Goal: Navigation & Orientation: Find specific page/section

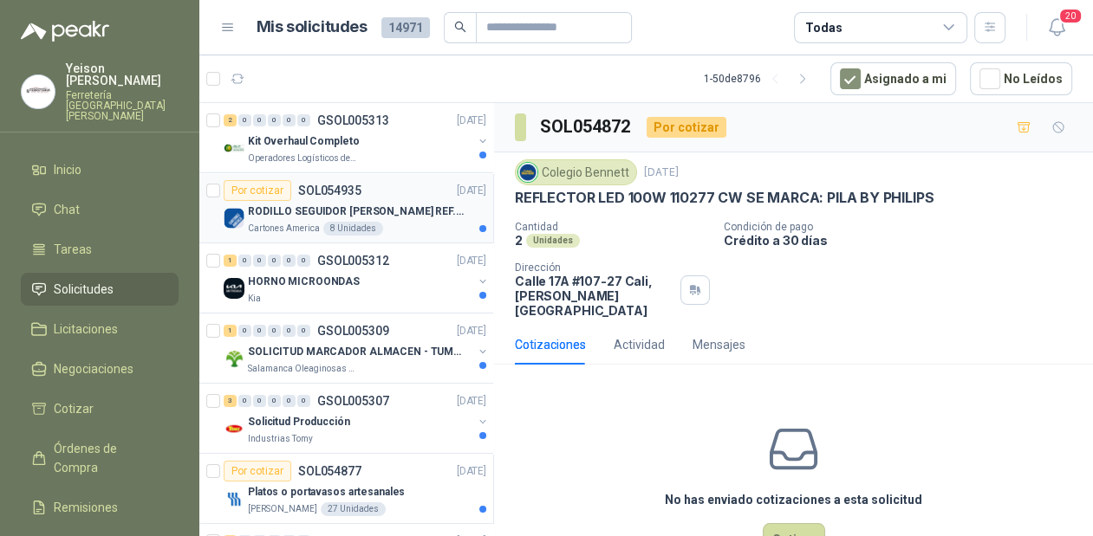
click at [349, 209] on p "RODILLO SEGUIDOR [PERSON_NAME] REF. NATV-17-PPA [PERSON_NAME]" at bounding box center [356, 212] width 216 height 16
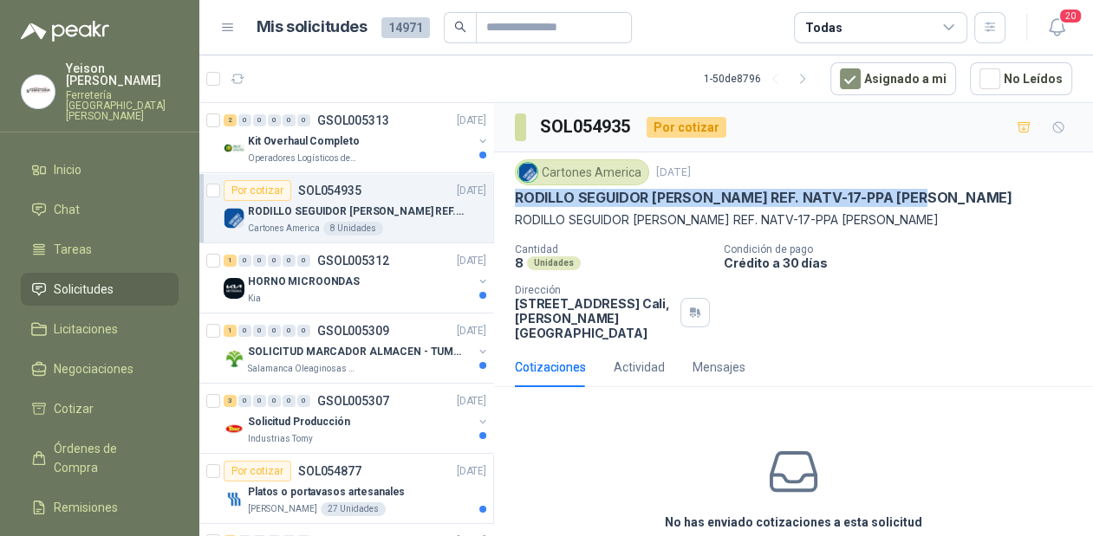
drag, startPoint x: 929, startPoint y: 194, endPoint x: 518, endPoint y: 199, distance: 410.8
click at [518, 199] on p "RODILLO SEGUIDOR [PERSON_NAME] REF. NATV-17-PPA [PERSON_NAME]" at bounding box center [763, 198] width 497 height 18
copy p "RODILLO SEGUIDOR [PERSON_NAME] REF. NATV-17-PPA [PERSON_NAME]"
click at [390, 289] on div "HORNO MICROONDAS" at bounding box center [360, 281] width 224 height 21
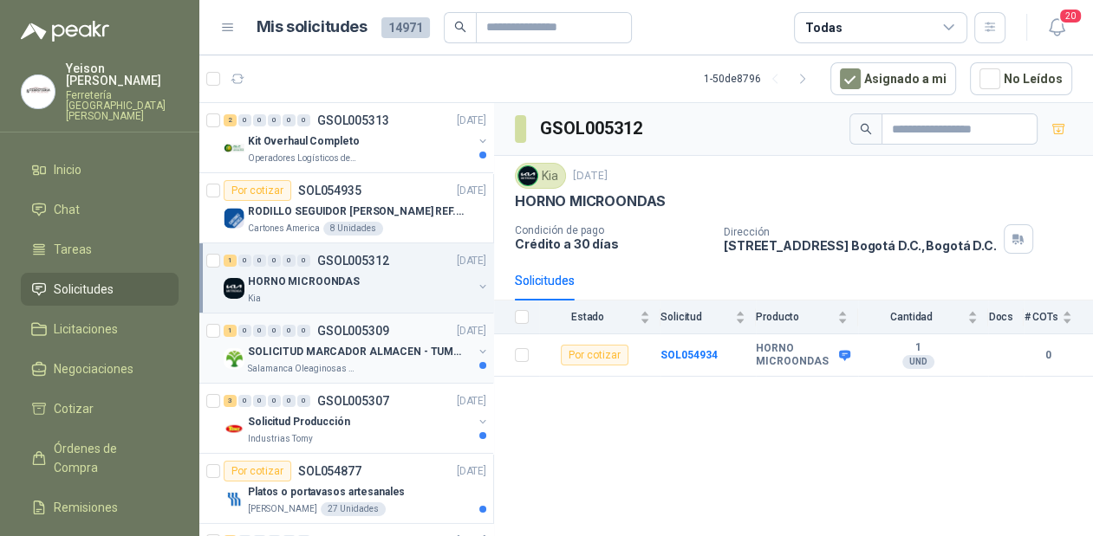
click at [352, 360] on div "SOLICITUD MARCADOR ALMACEN - TUMACO" at bounding box center [360, 351] width 224 height 21
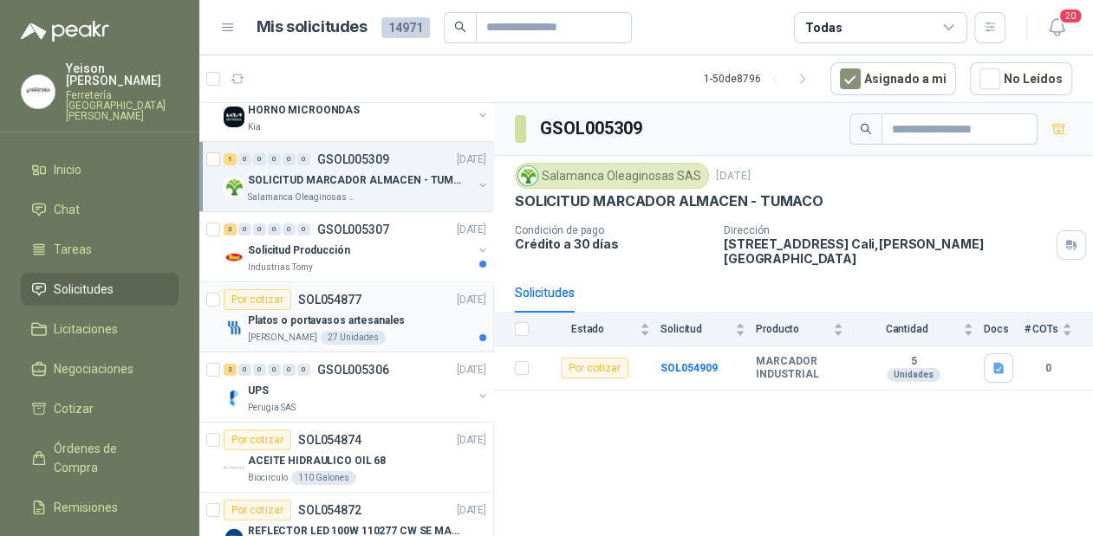
scroll to position [208, 0]
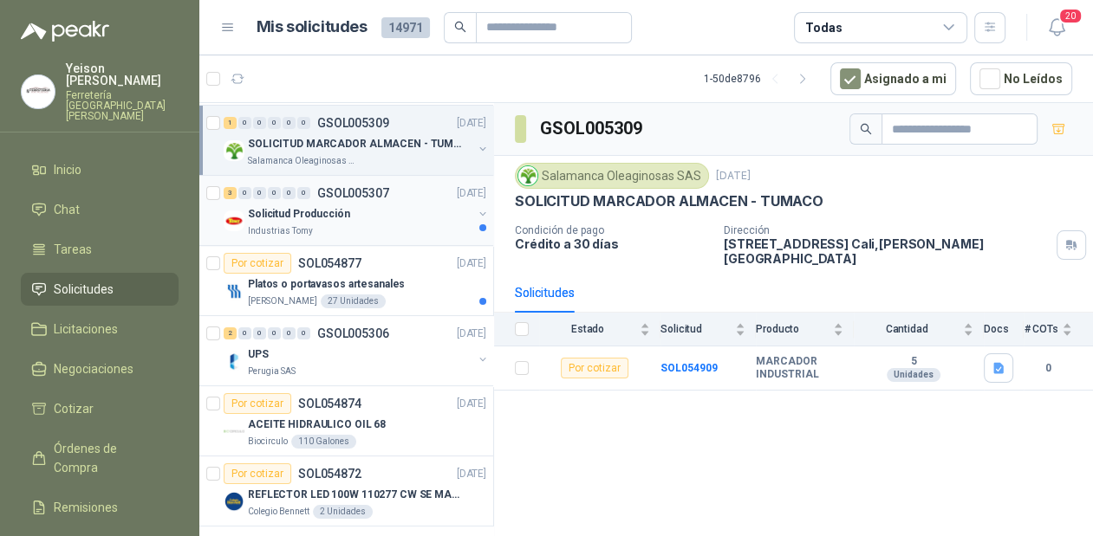
click at [388, 218] on div "Solicitud Producción" at bounding box center [360, 214] width 224 height 21
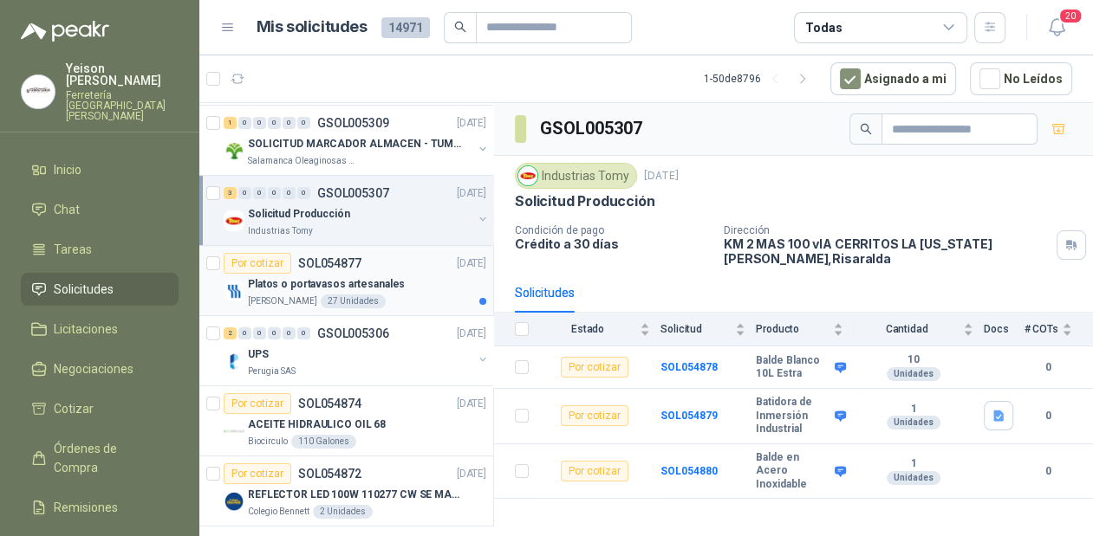
click at [393, 290] on p "Platos o portavasos artesanales" at bounding box center [326, 284] width 157 height 16
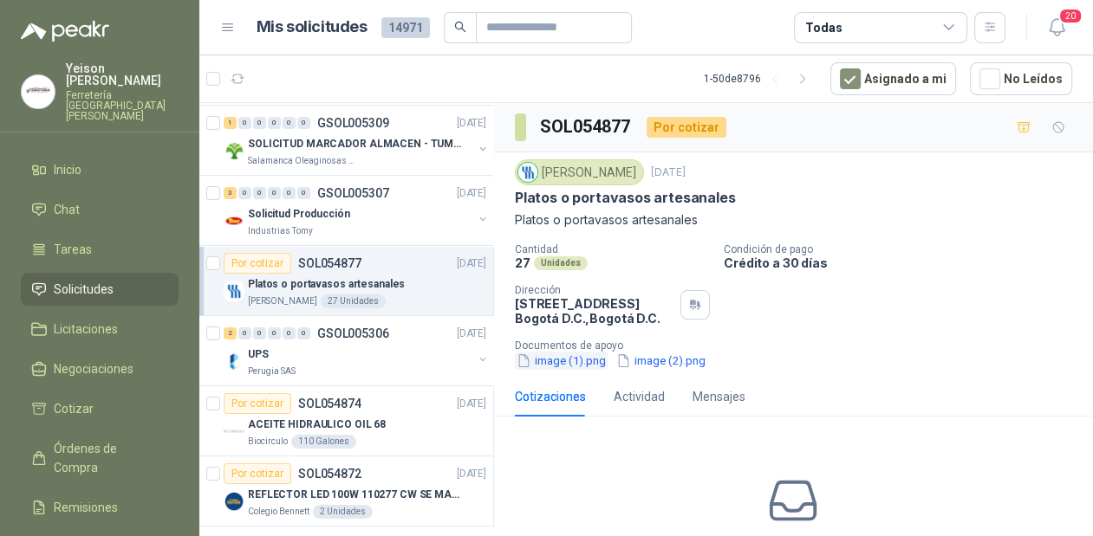
click at [581, 370] on button "image (1).png" at bounding box center [561, 361] width 93 height 18
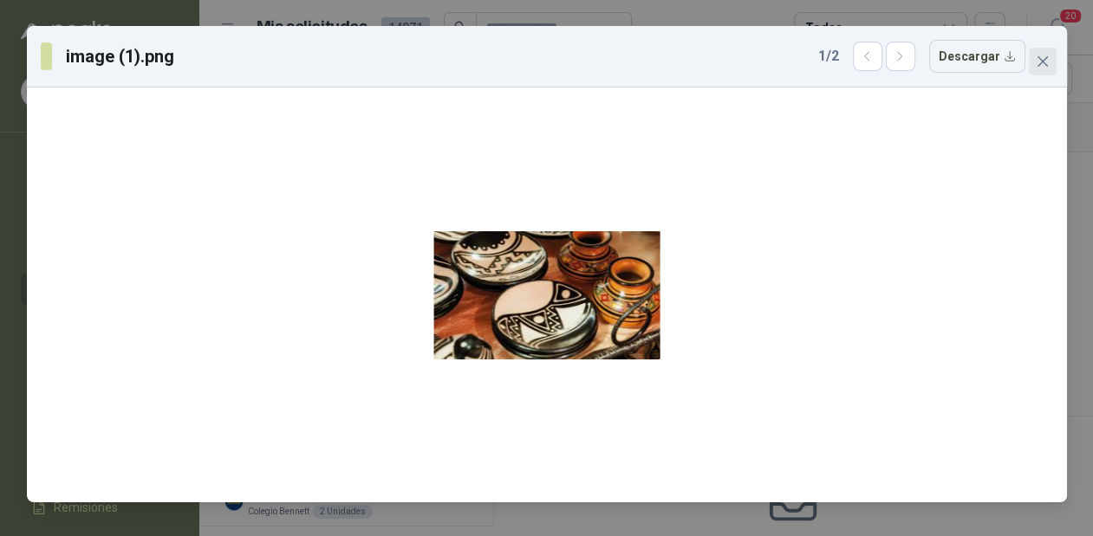
click at [1047, 59] on icon "close" at bounding box center [1042, 62] width 14 height 14
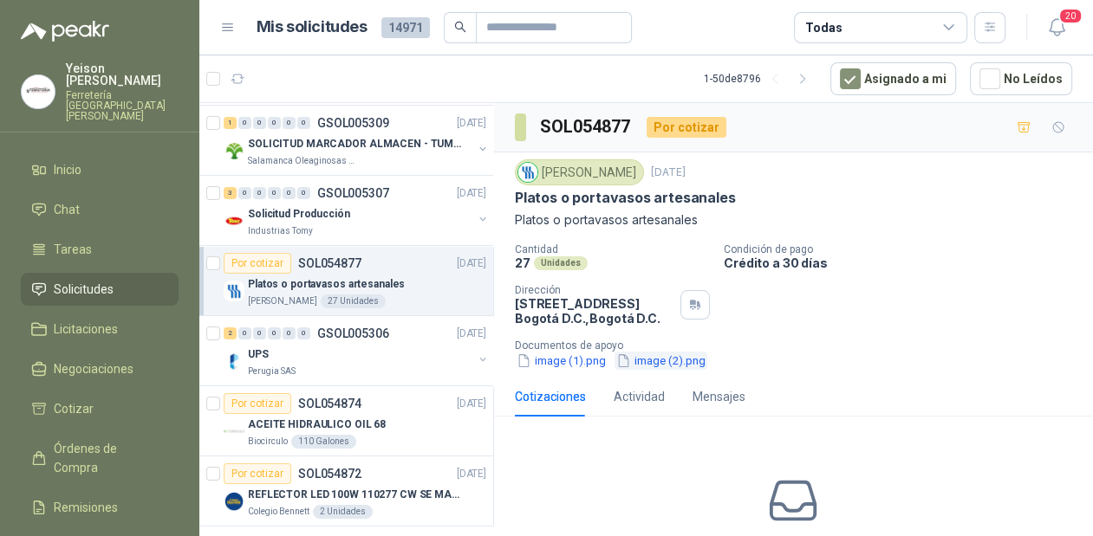
click at [659, 370] on button "image (2).png" at bounding box center [660, 361] width 93 height 18
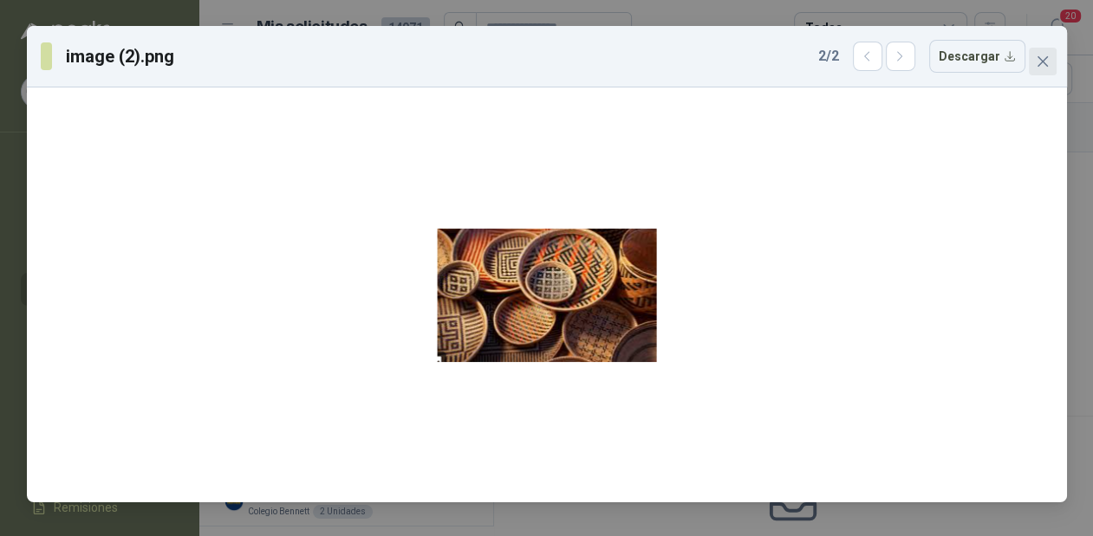
click at [1034, 55] on span "Close" at bounding box center [1043, 62] width 28 height 14
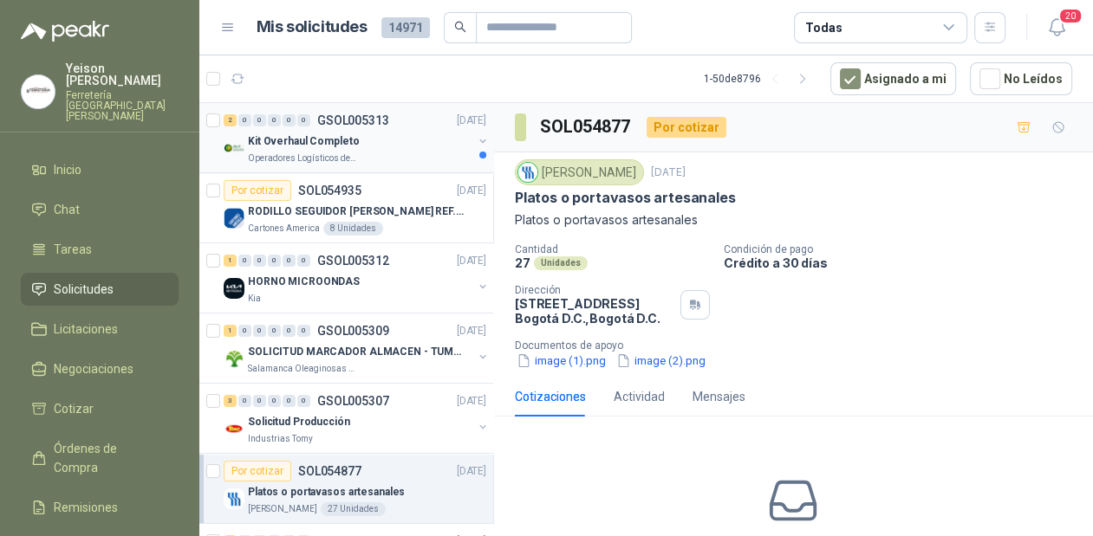
click at [412, 153] on div "Operadores Logísticos del Caribe" at bounding box center [360, 159] width 224 height 14
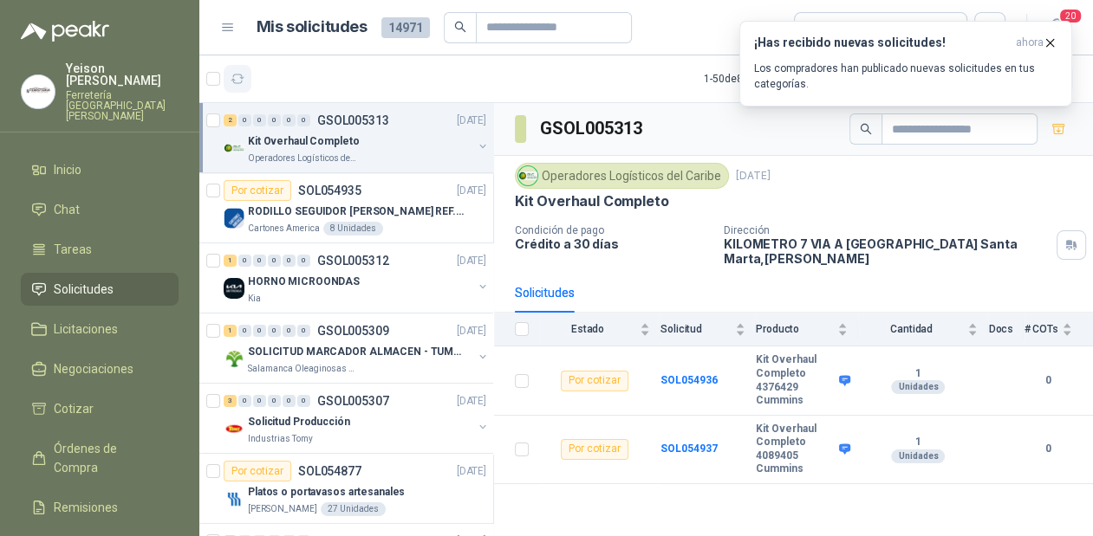
click at [241, 83] on icon "button" at bounding box center [237, 79] width 15 height 15
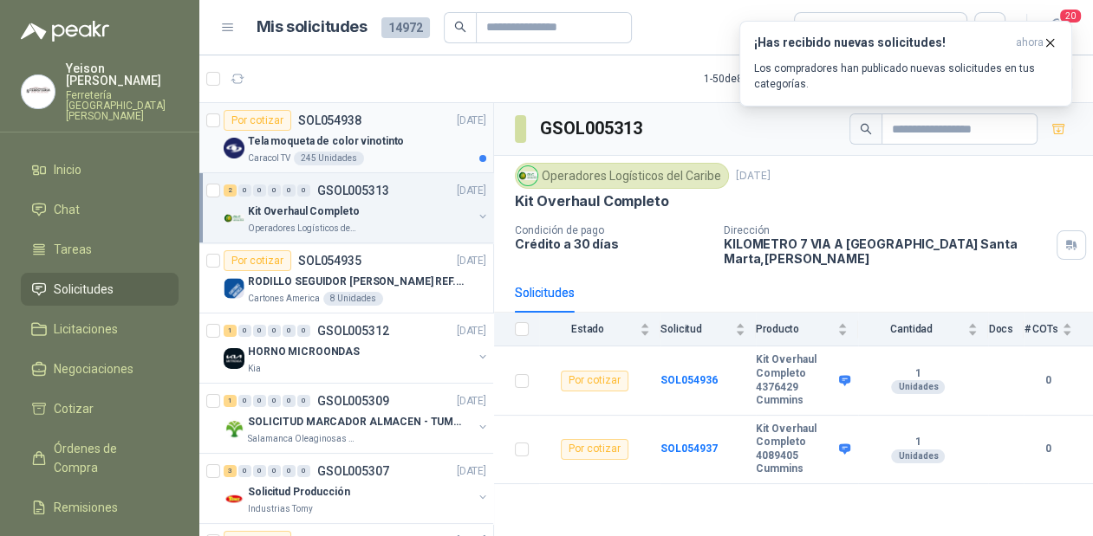
click at [355, 142] on p "Tela moqueta de color vinotinto" at bounding box center [326, 141] width 156 height 16
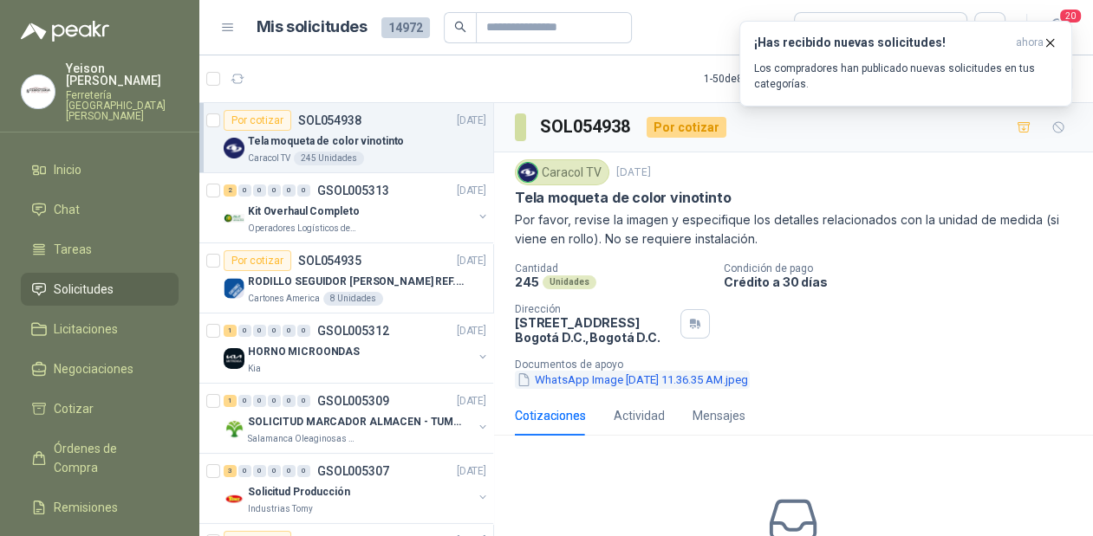
click at [610, 381] on button "WhatsApp Image [DATE] 11.36.35 AM.jpeg" at bounding box center [632, 380] width 235 height 18
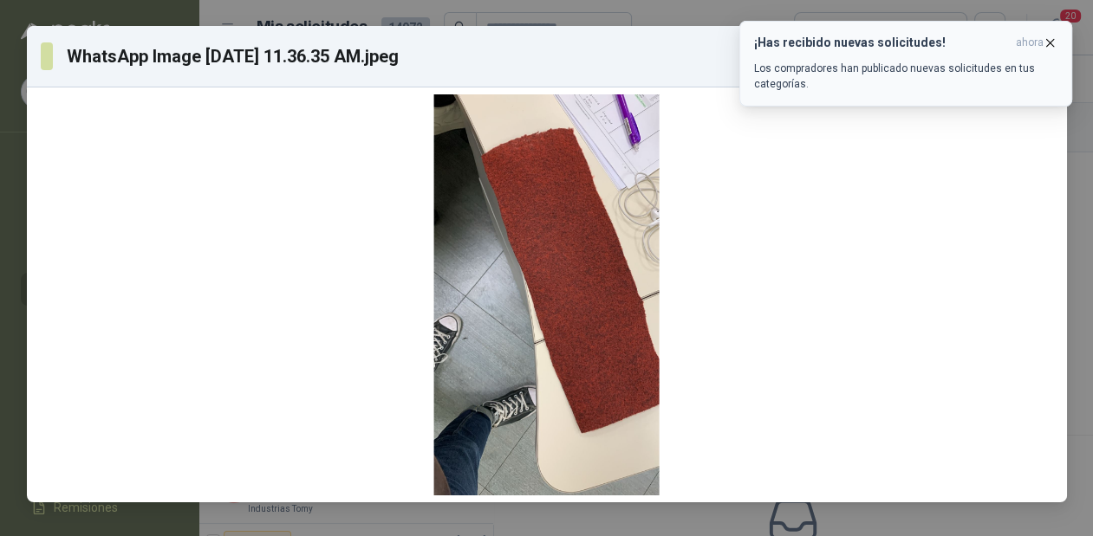
click at [1055, 37] on icon "button" at bounding box center [1049, 43] width 15 height 15
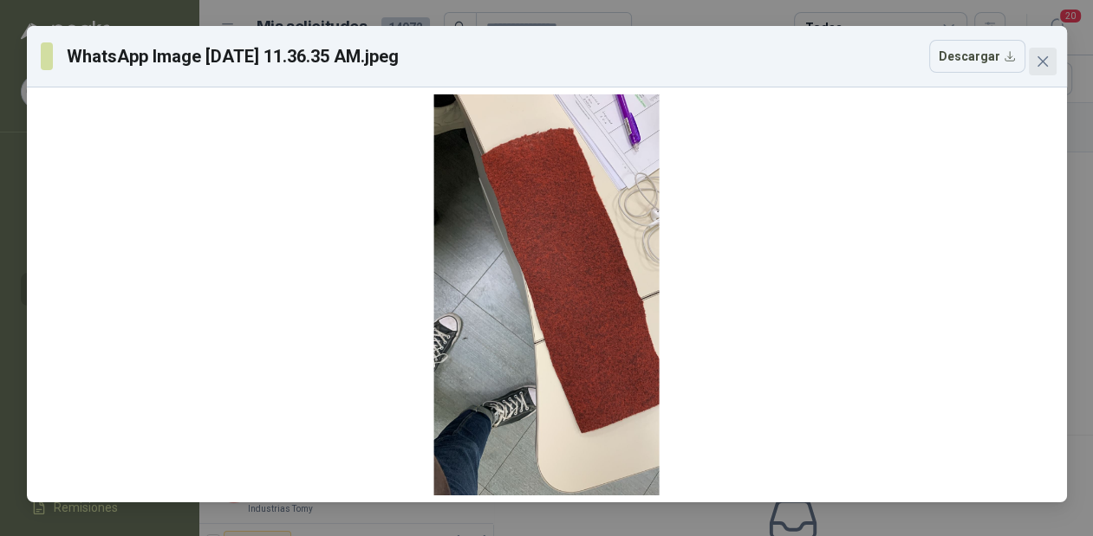
click at [1041, 66] on icon "close" at bounding box center [1042, 62] width 14 height 14
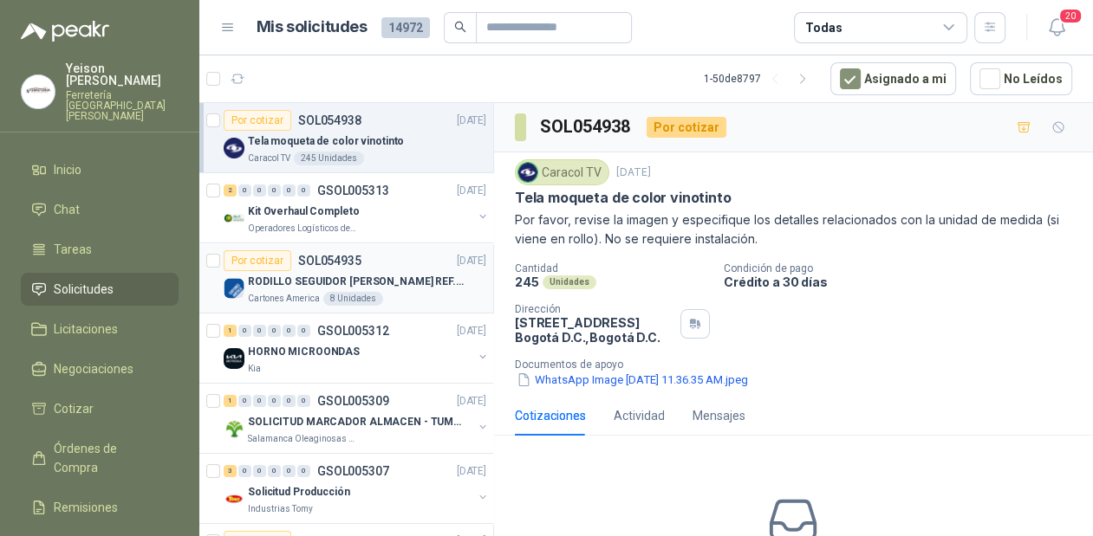
click at [340, 292] on div "8 Unidades" at bounding box center [353, 299] width 60 height 14
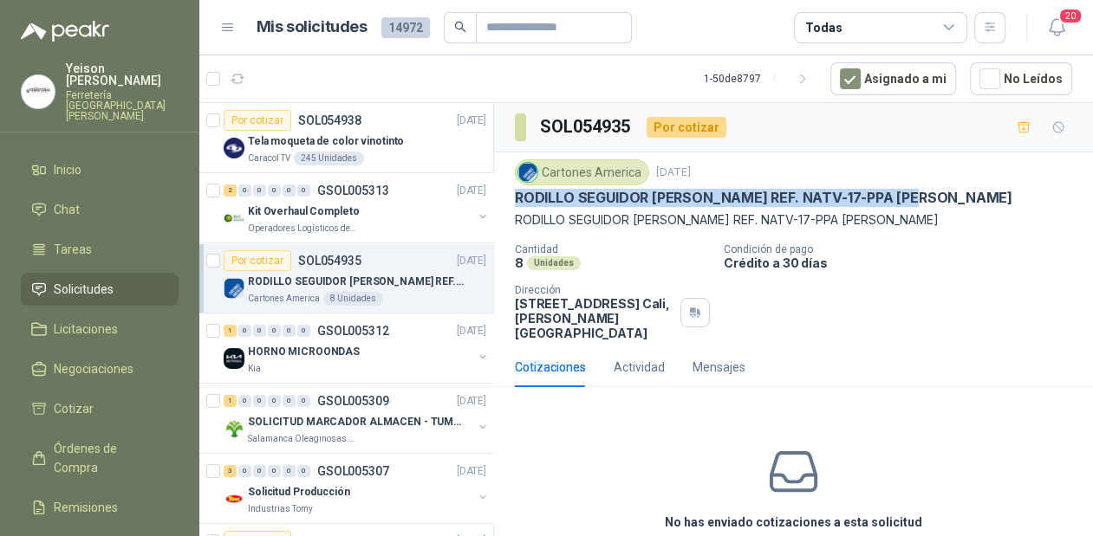
drag, startPoint x: 924, startPoint y: 198, endPoint x: 514, endPoint y: 199, distance: 409.9
click at [515, 199] on p "RODILLO SEGUIDOR [PERSON_NAME] REF. NATV-17-PPA [PERSON_NAME]" at bounding box center [763, 198] width 497 height 18
copy p "RODILLO SEGUIDOR [PERSON_NAME] REF. NATV-17-PPA MARCA MC"
click at [235, 75] on icon "button" at bounding box center [237, 79] width 15 height 15
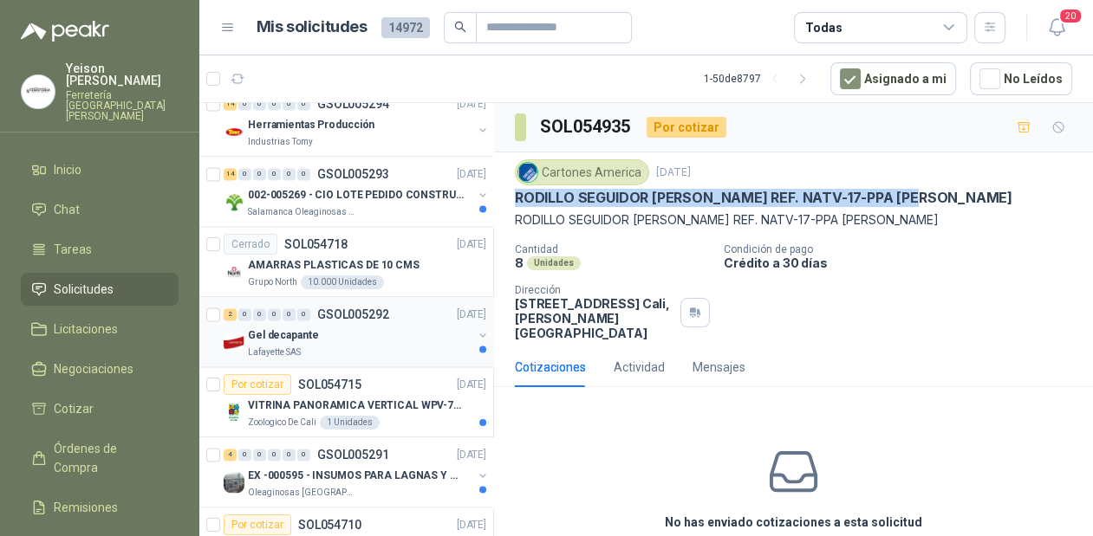
scroll to position [2288, 0]
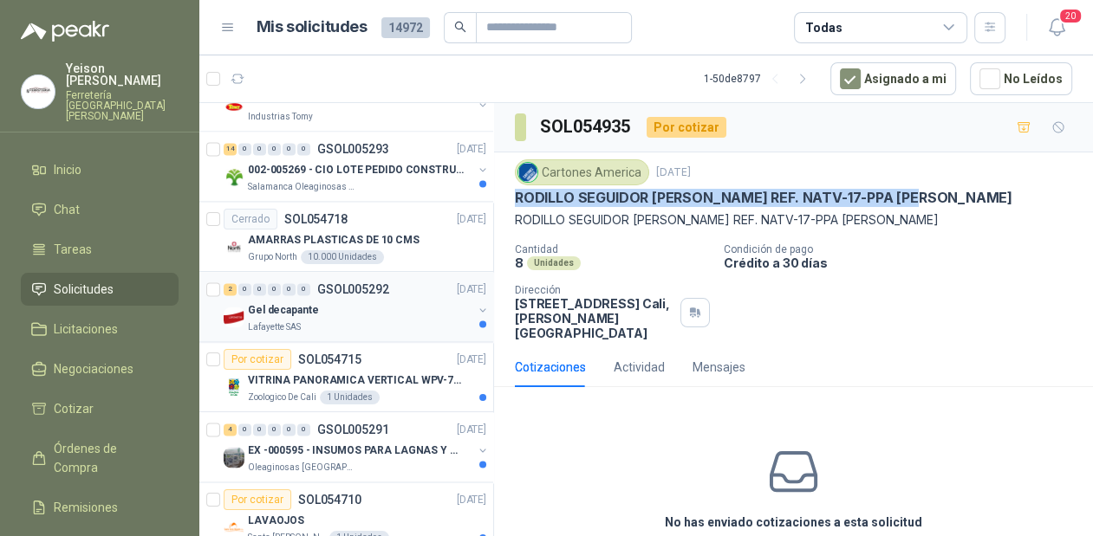
click at [361, 305] on div "Gel decapante" at bounding box center [360, 310] width 224 height 21
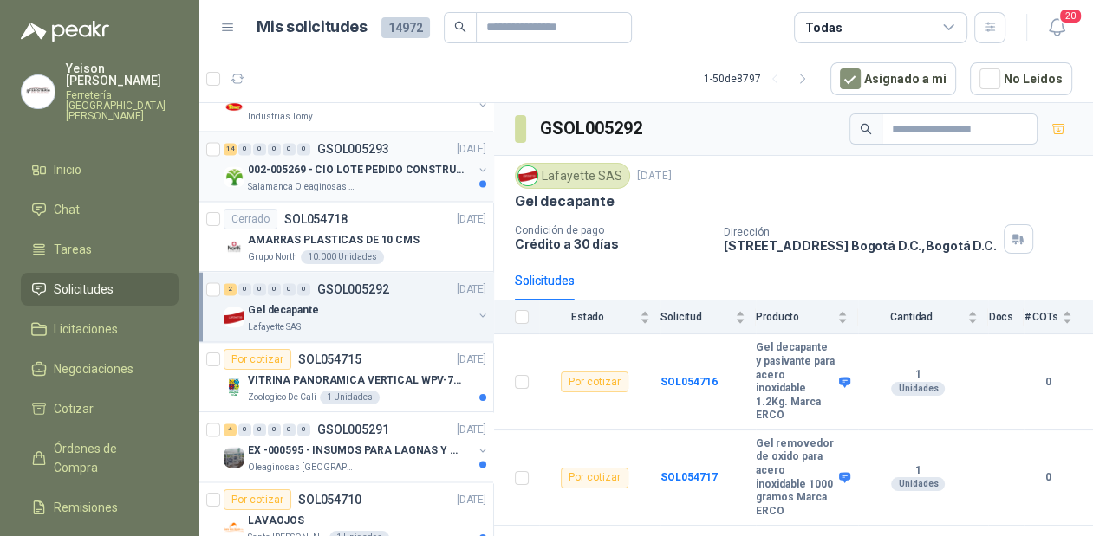
click at [411, 162] on p "002-005269 - CIO LOTE PEDIDO CONSTRUCCION" at bounding box center [356, 170] width 216 height 16
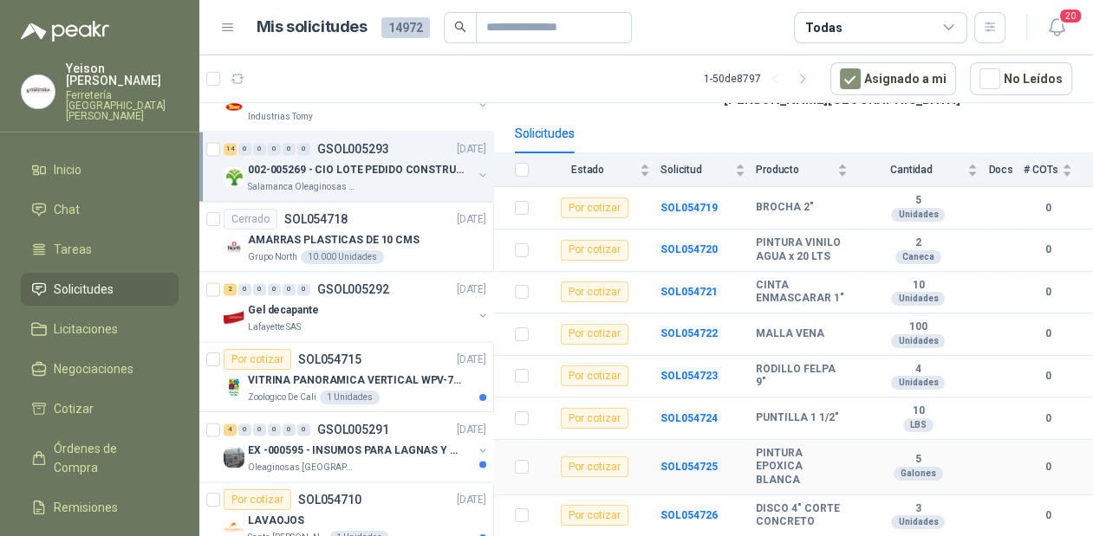
scroll to position [154, 0]
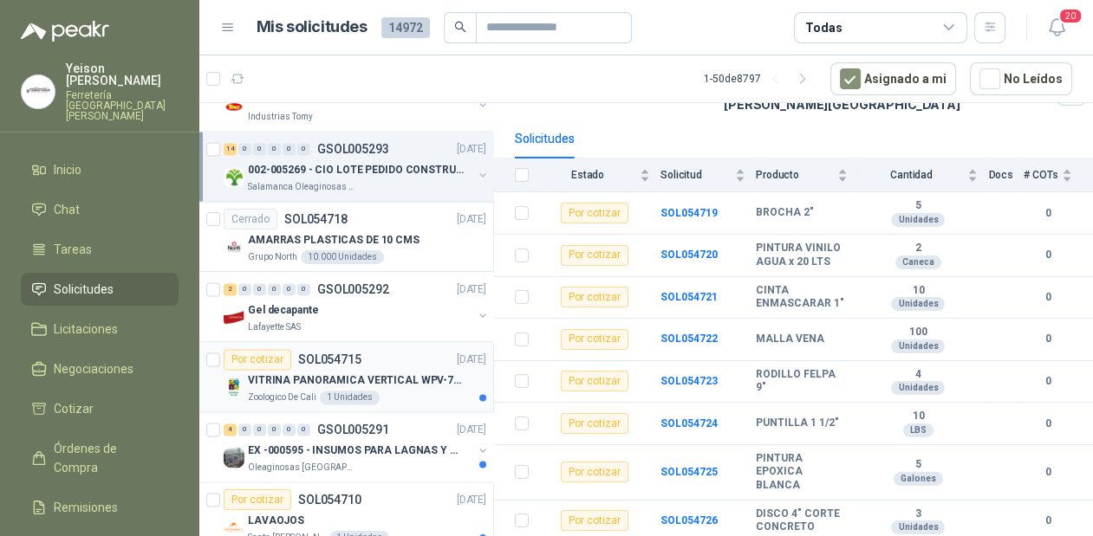
click at [372, 383] on div "VITRINA PANORAMICA VERTICAL WPV-700FA" at bounding box center [367, 380] width 238 height 21
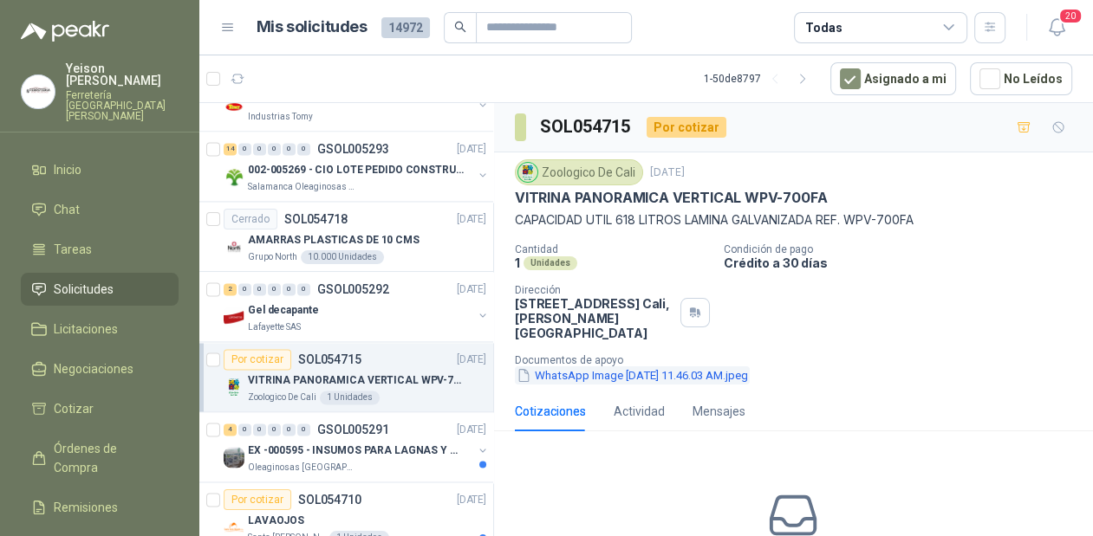
click at [619, 374] on button "WhatsApp Image [DATE] 11.46.03 AM.jpeg" at bounding box center [632, 376] width 235 height 18
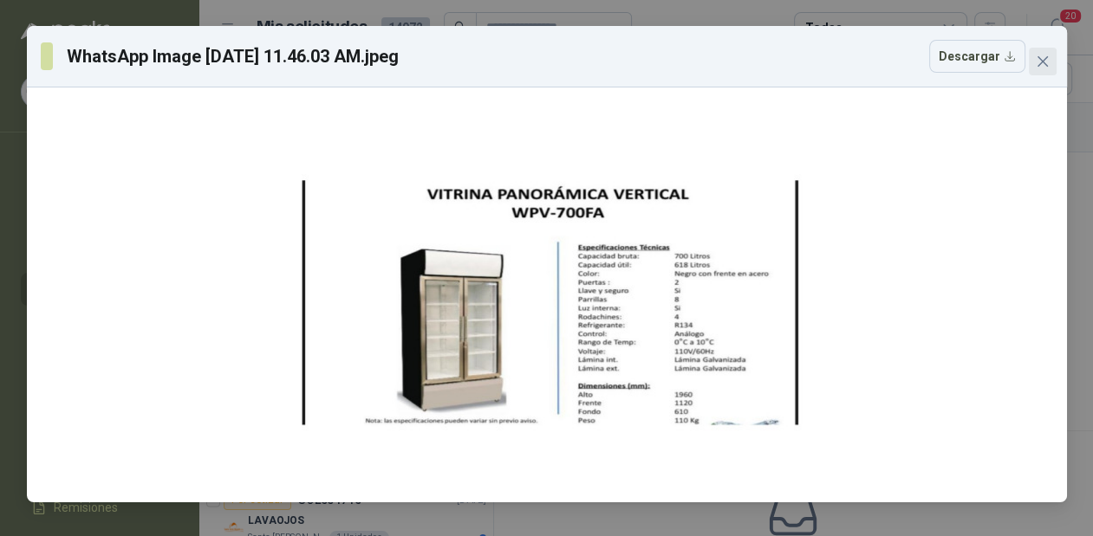
click at [1046, 55] on icon "close" at bounding box center [1042, 62] width 14 height 14
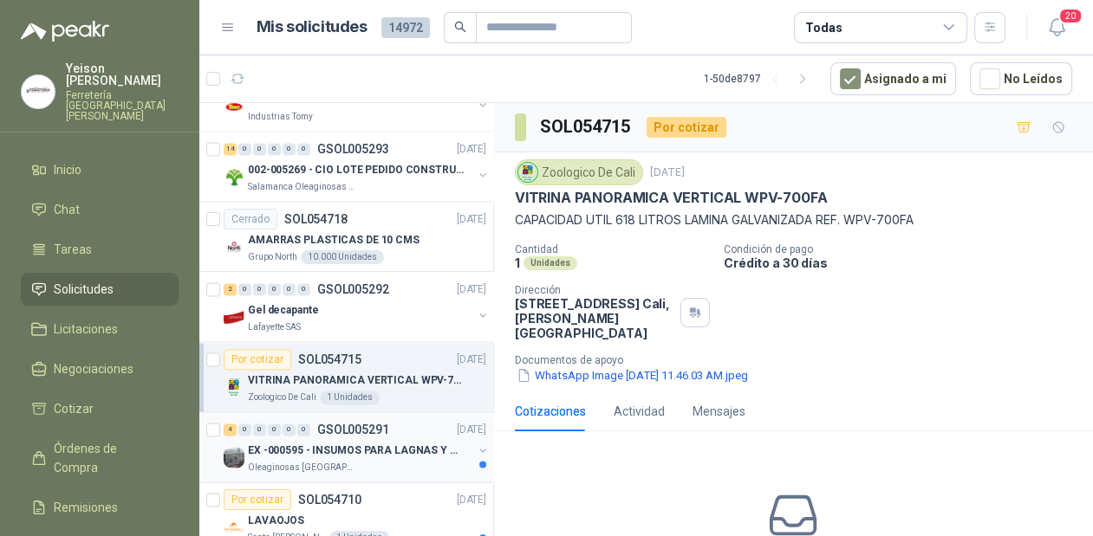
click at [346, 431] on div "4 0 0 0 0 0 GSOL005291 [DATE]" at bounding box center [357, 429] width 266 height 21
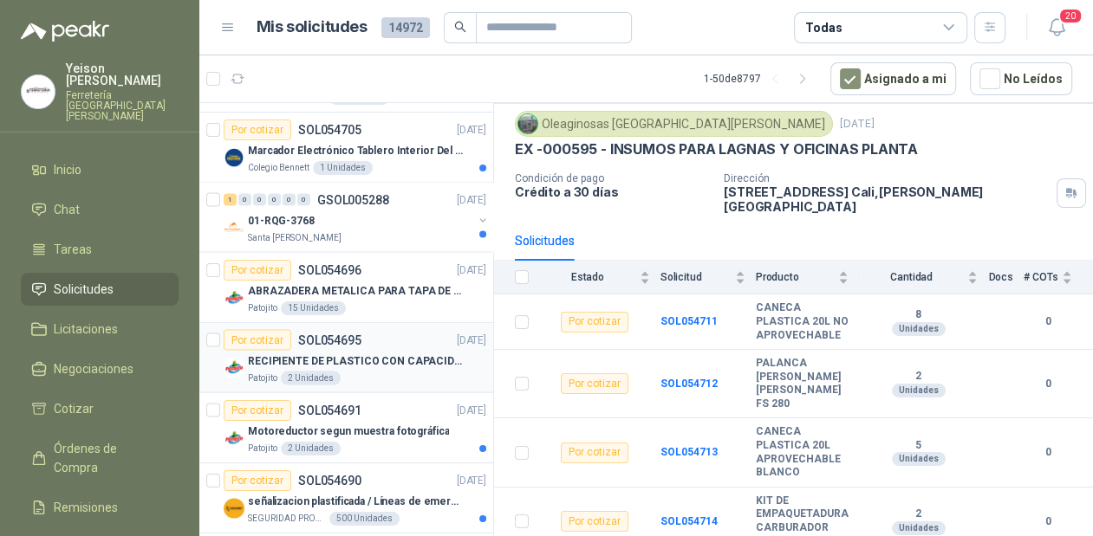
scroll to position [2912, 0]
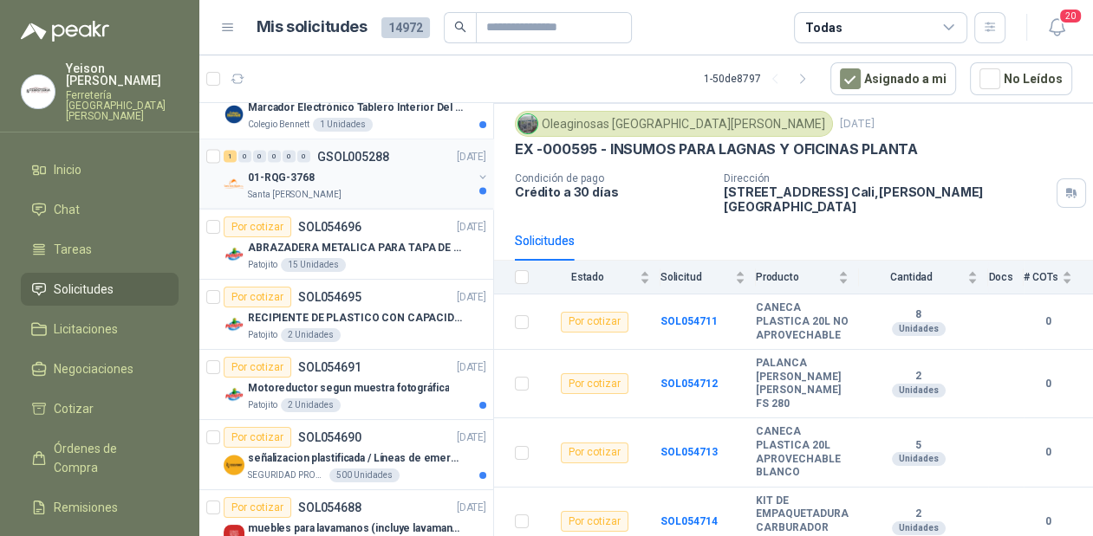
click at [418, 167] on div "01-RQG-3768" at bounding box center [360, 177] width 224 height 21
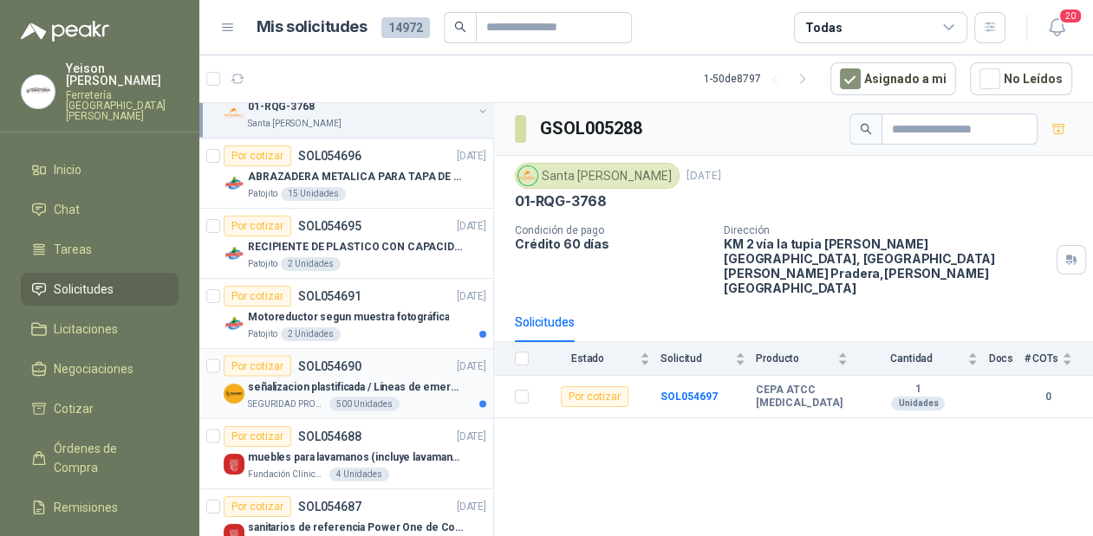
scroll to position [3099, 0]
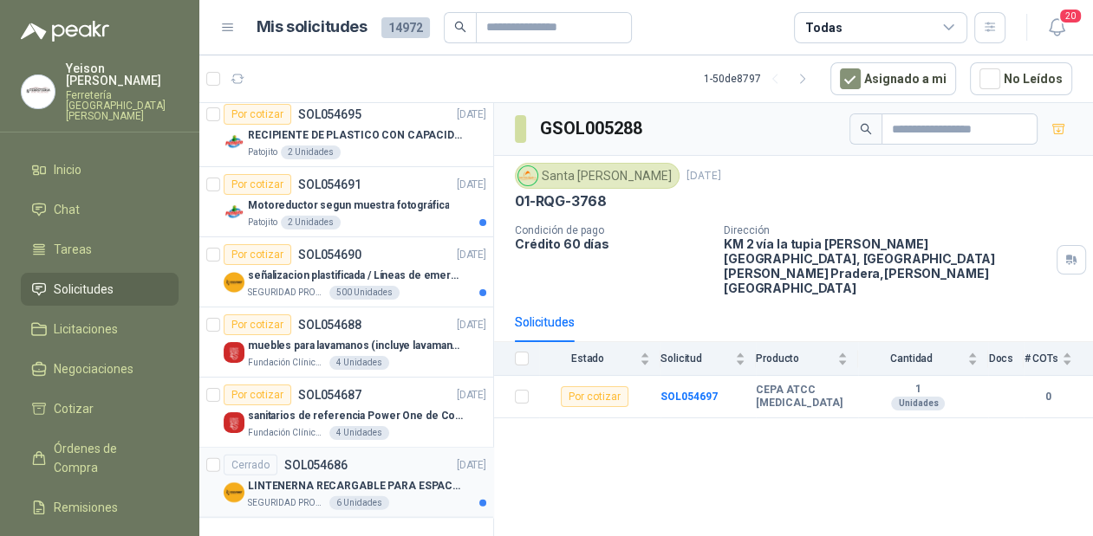
click at [360, 458] on div "Cerrado SOL054686 [DATE]" at bounding box center [355, 465] width 263 height 21
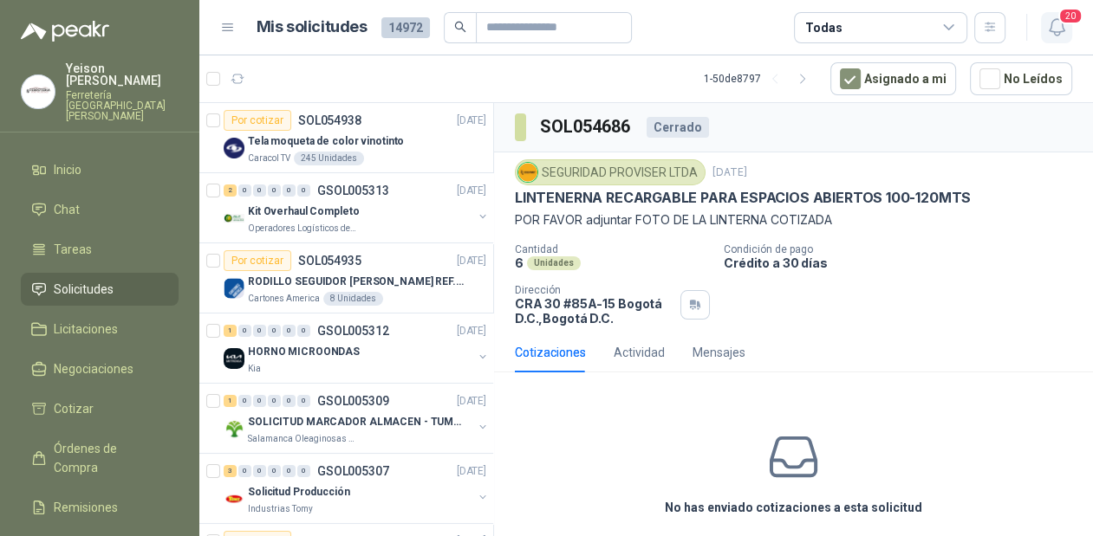
click at [1051, 30] on icon "button" at bounding box center [1057, 27] width 22 height 22
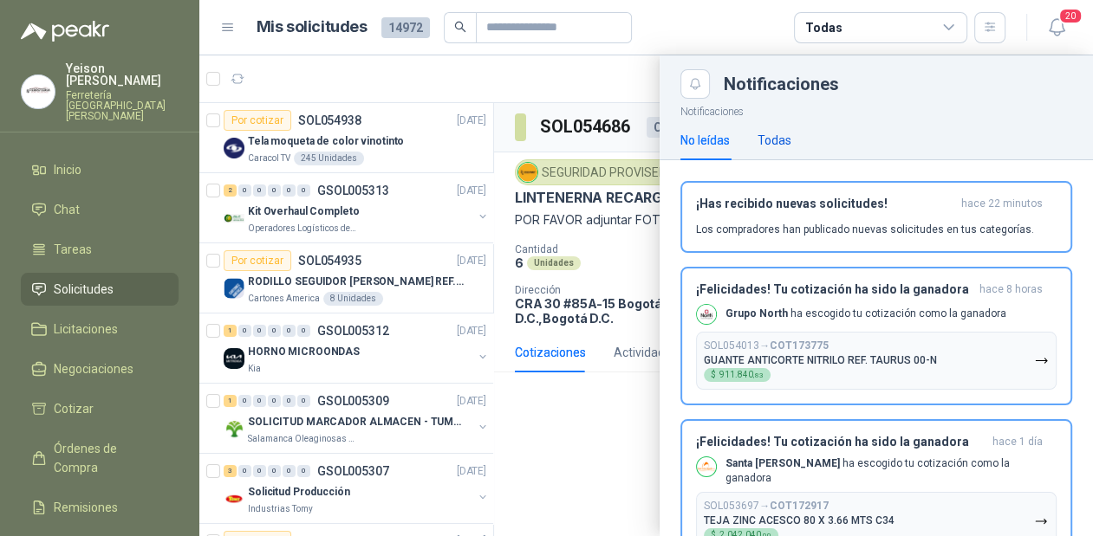
click at [761, 136] on div "Todas" at bounding box center [774, 140] width 34 height 19
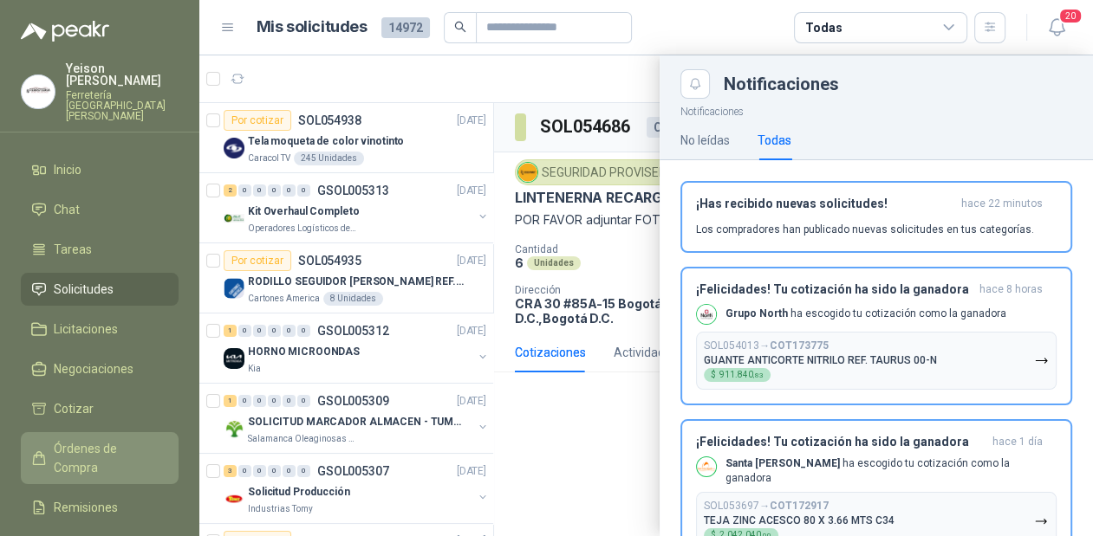
click at [143, 439] on span "Órdenes de Compra" at bounding box center [108, 458] width 108 height 38
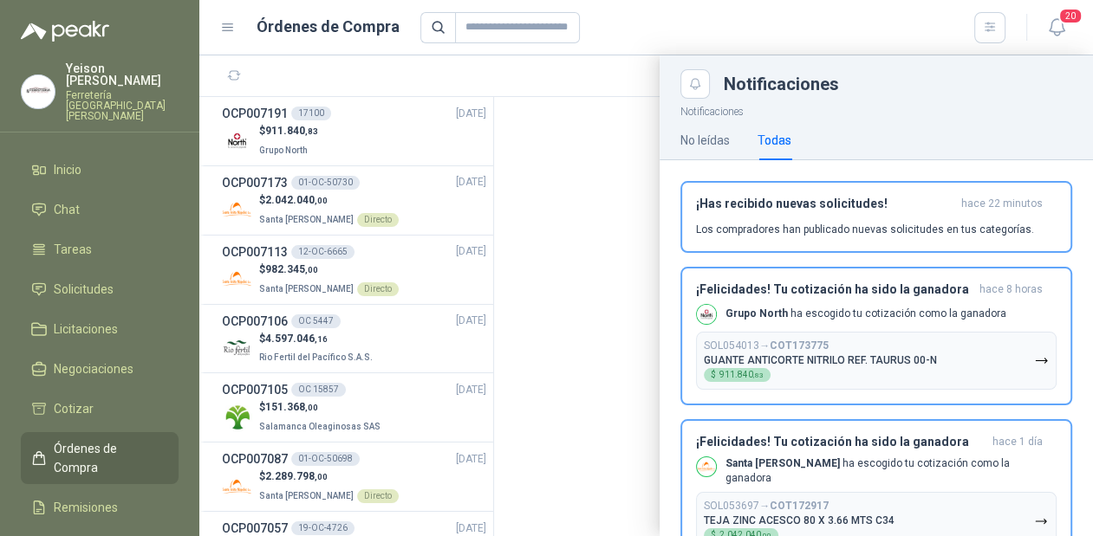
click at [233, 80] on div at bounding box center [645, 295] width 893 height 481
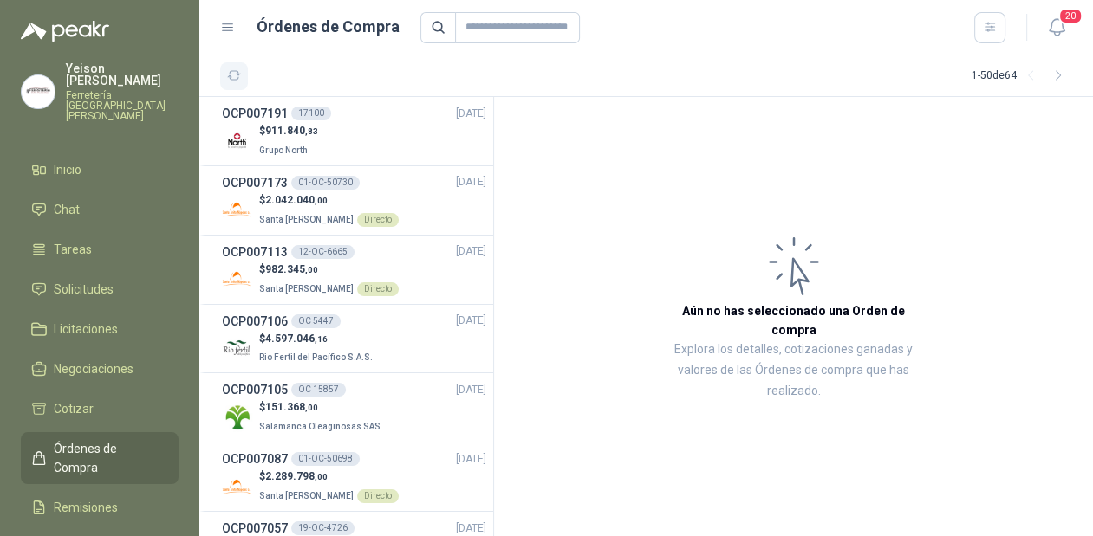
click at [235, 75] on icon "button" at bounding box center [234, 75] width 15 height 15
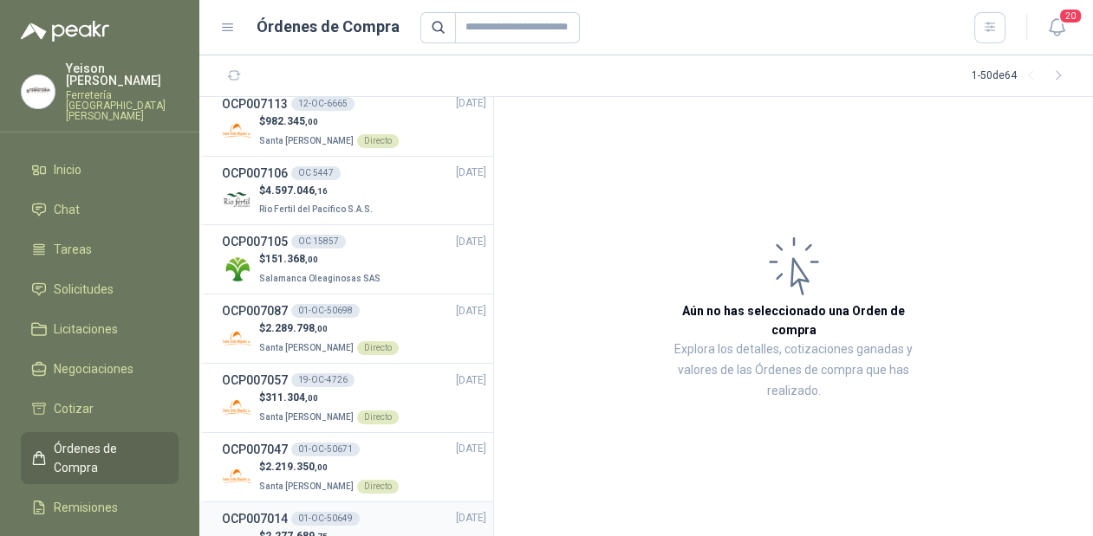
scroll to position [69, 0]
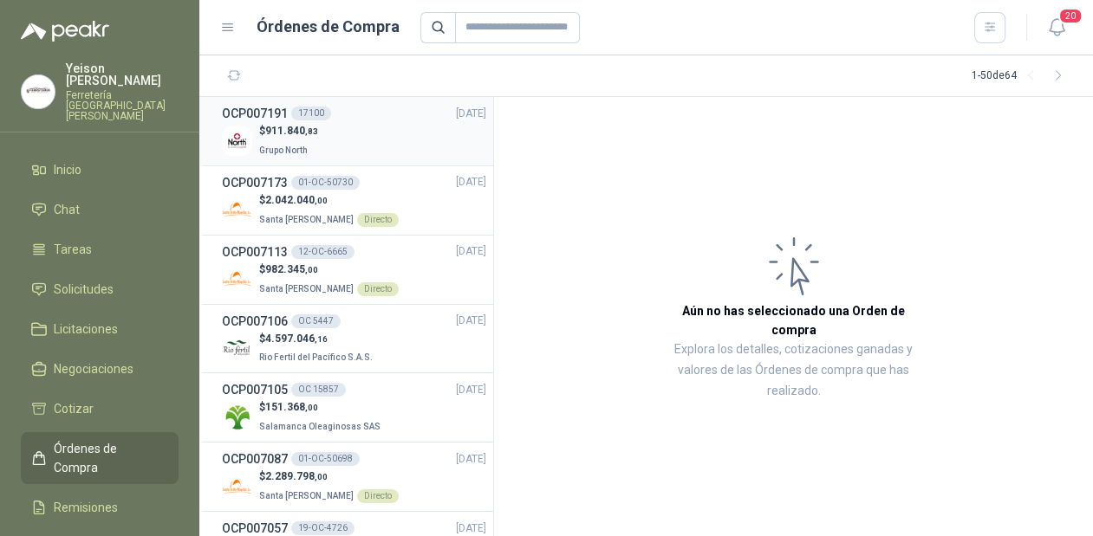
click at [292, 143] on p "Grupo North" at bounding box center [288, 149] width 59 height 19
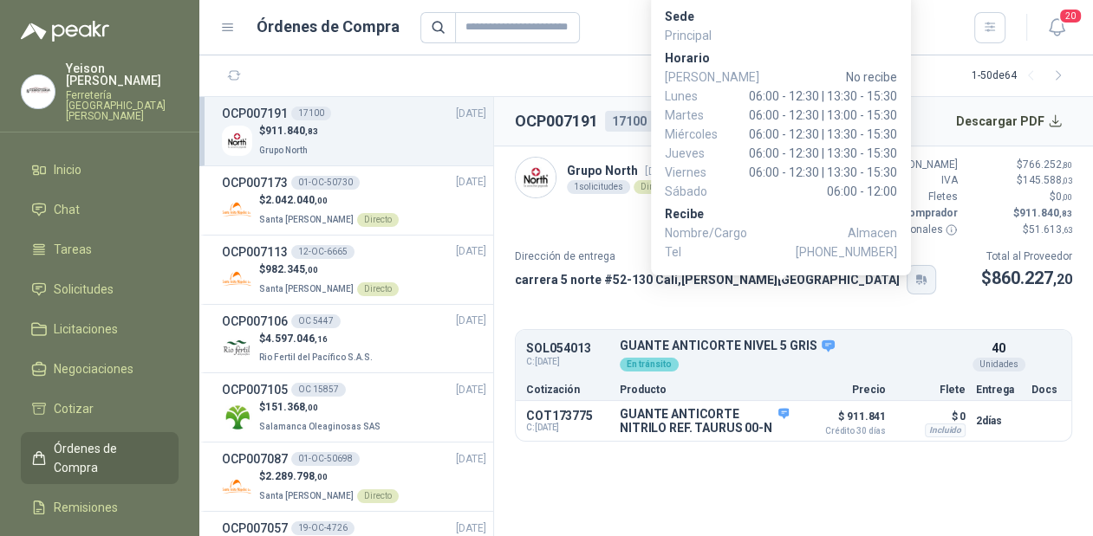
click at [914, 284] on icon "button" at bounding box center [921, 280] width 15 height 14
